Goal: Task Accomplishment & Management: Use online tool/utility

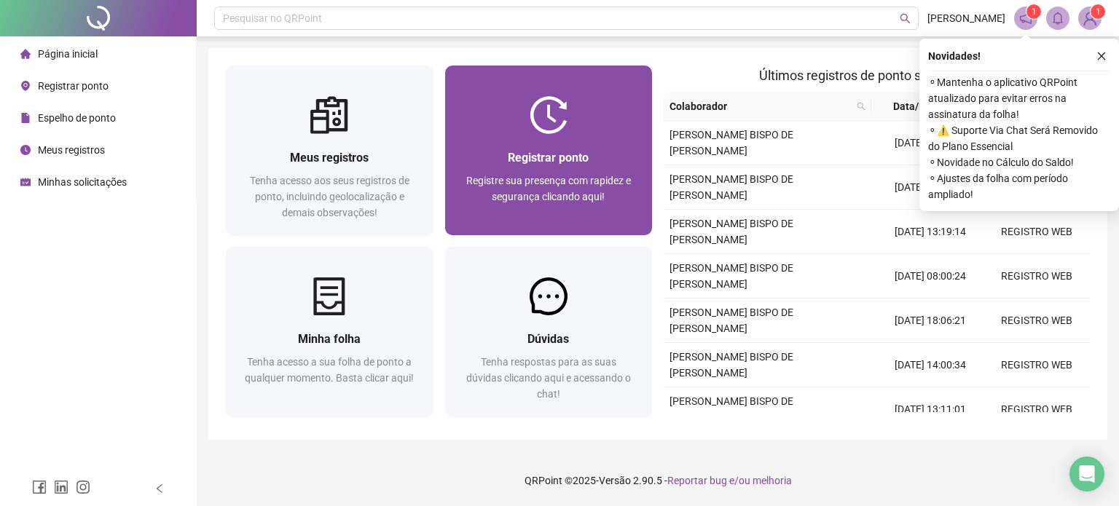
click at [540, 83] on div "Registrar ponto Registre sua presença com rapidez e segurança clicando aqui!" at bounding box center [549, 151] width 208 height 170
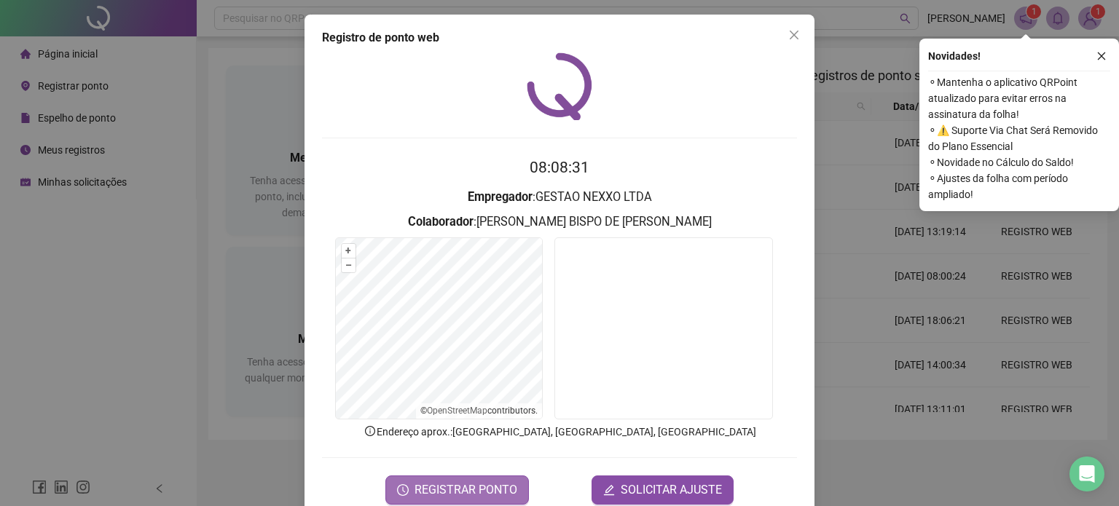
click at [504, 489] on span "REGISTRAR PONTO" at bounding box center [465, 489] width 103 height 17
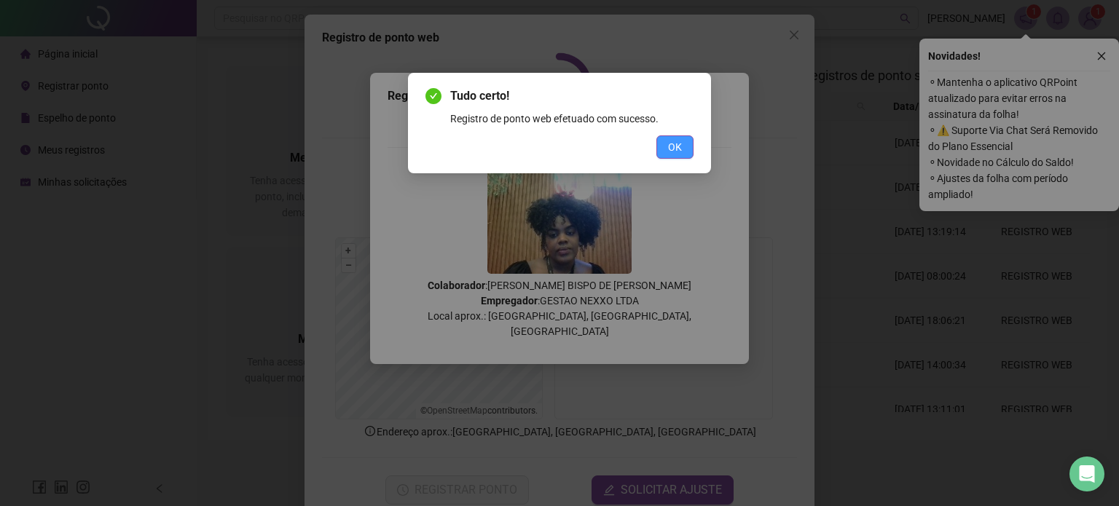
click at [682, 144] on button "OK" at bounding box center [674, 146] width 37 height 23
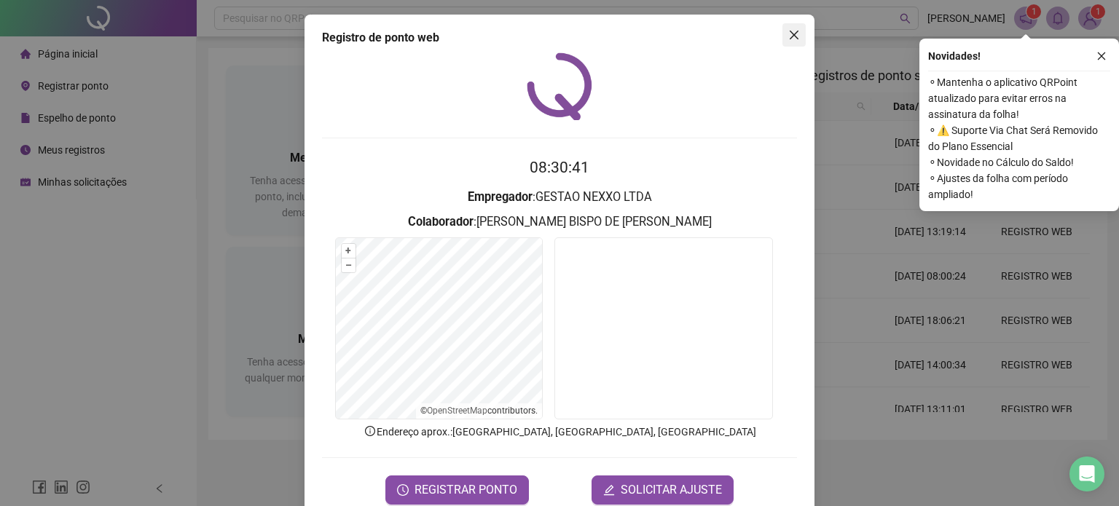
click at [788, 35] on icon "close" at bounding box center [794, 35] width 12 height 12
